Goal: Task Accomplishment & Management: Complete application form

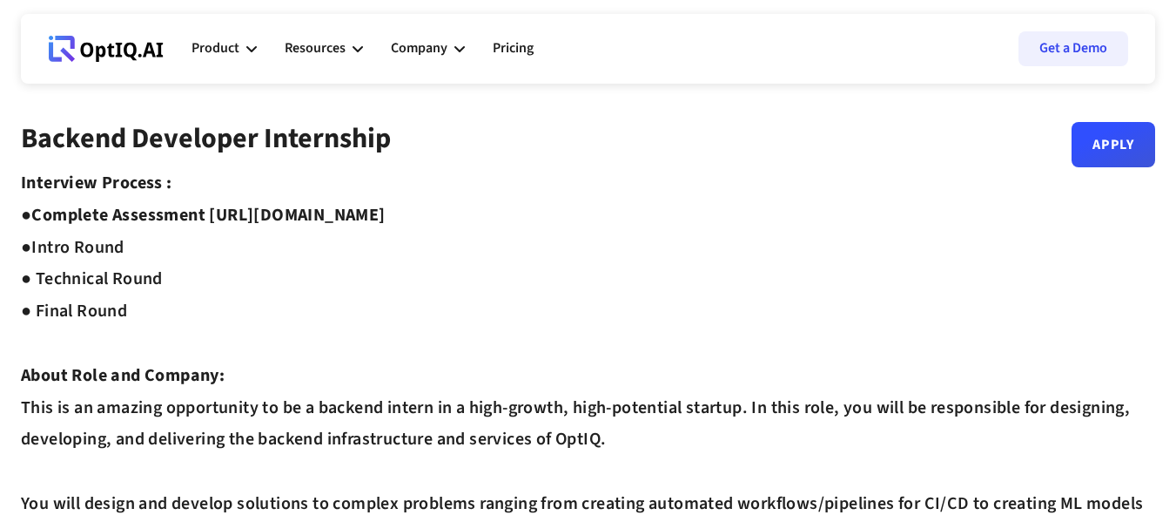
click at [335, 212] on strong "Complete Assessment https://equip.co/assessments/GNUQn/ ●" at bounding box center [203, 231] width 365 height 57
drag, startPoint x: 215, startPoint y: 206, endPoint x: 523, endPoint y: 201, distance: 308.3
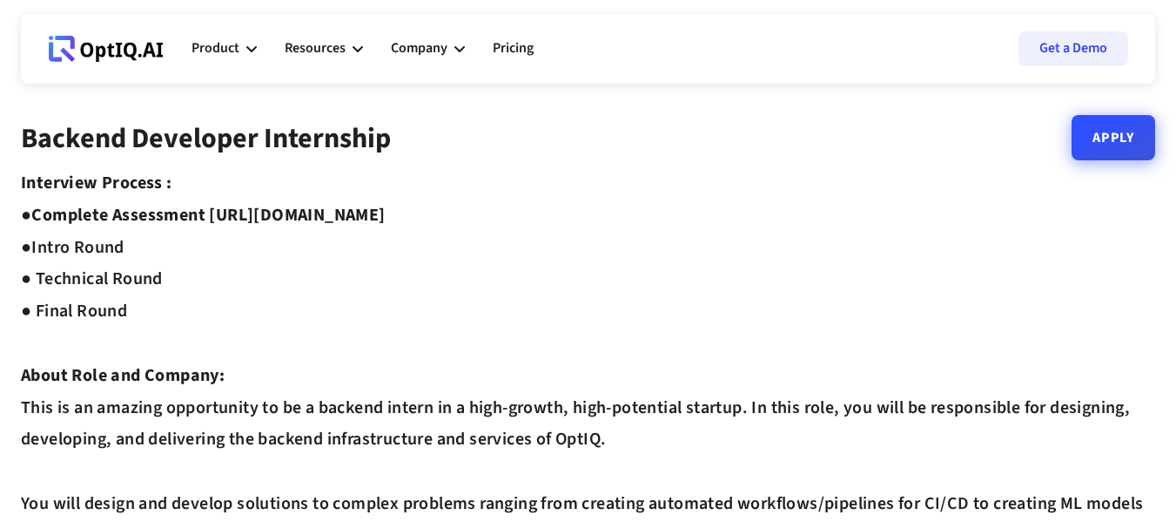
click at [1101, 152] on link "Apply" at bounding box center [1114, 137] width 84 height 45
drag, startPoint x: 213, startPoint y: 214, endPoint x: 524, endPoint y: 214, distance: 310.8
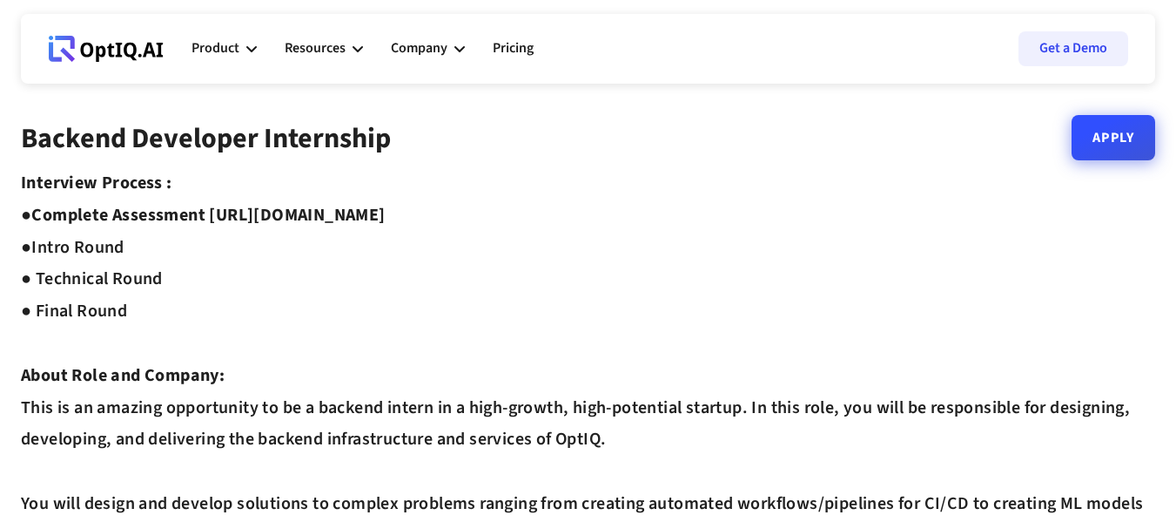
click at [1101, 135] on link "Apply" at bounding box center [1114, 137] width 84 height 45
